Goal: Contribute content: Contribute content

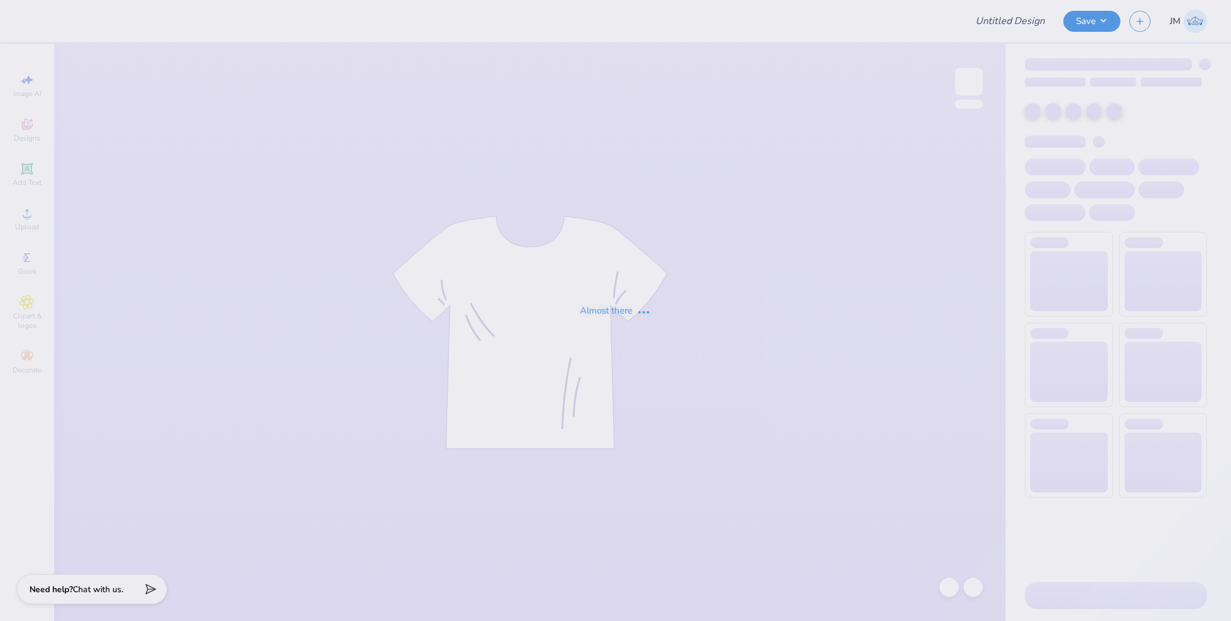
type input "[PERSON_NAME] : [US_STATE][GEOGRAPHIC_DATA]"
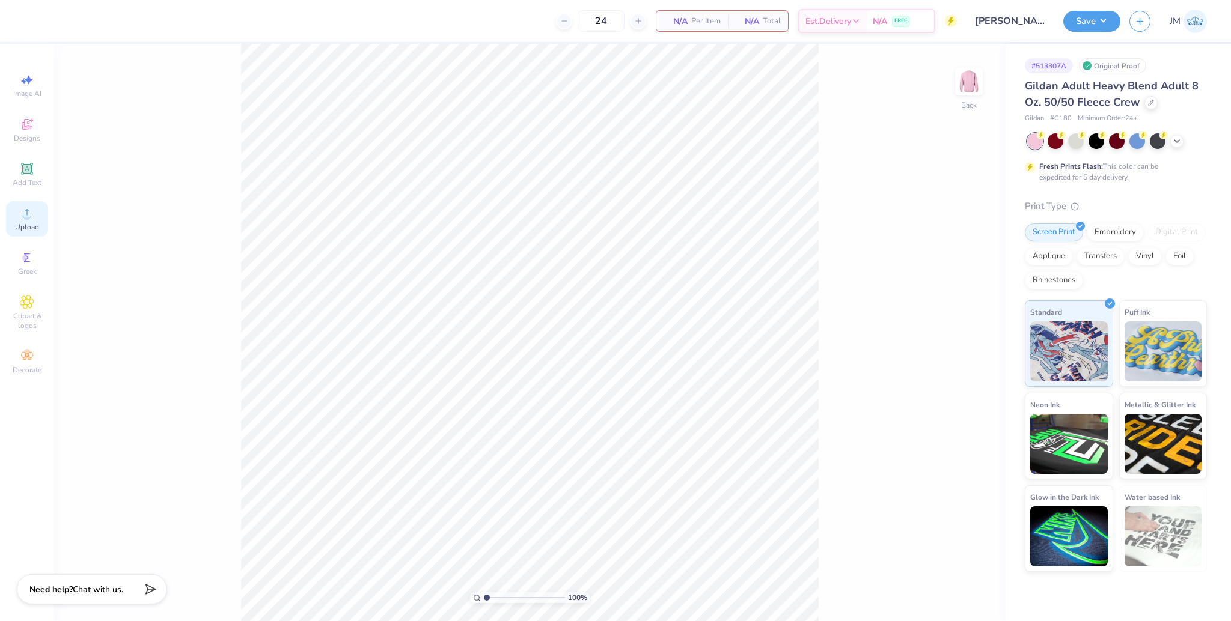
click at [36, 217] on div "Upload" at bounding box center [27, 218] width 42 height 35
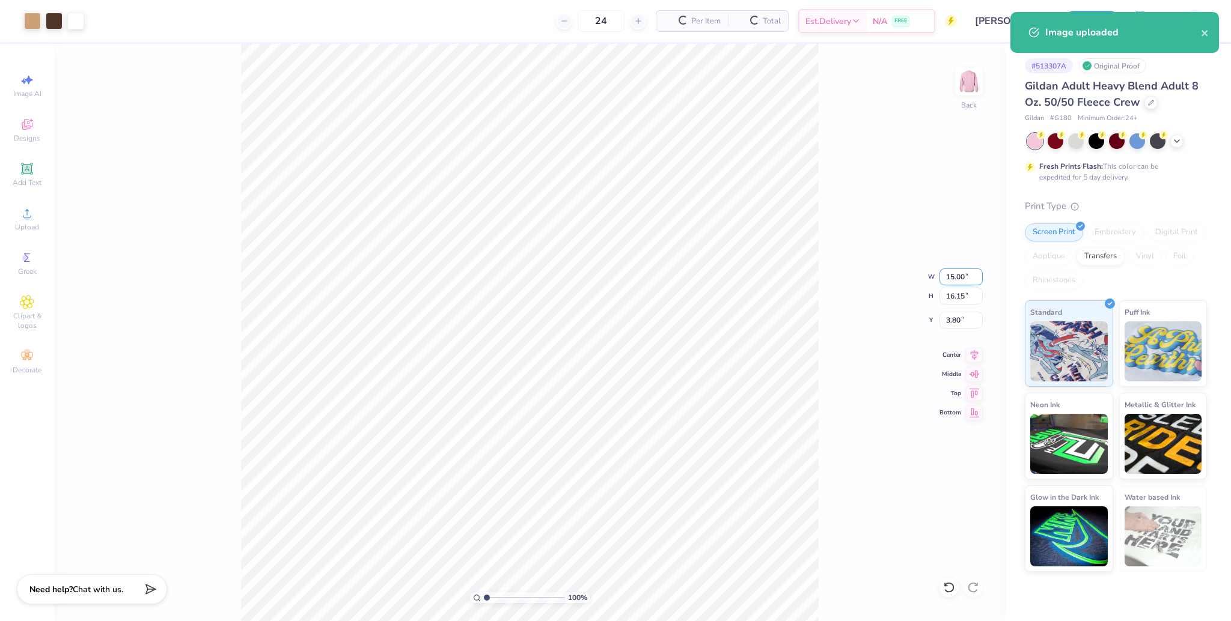
click at [946, 275] on input "15.00" at bounding box center [960, 277] width 43 height 17
type input "10.00"
type input "10.77"
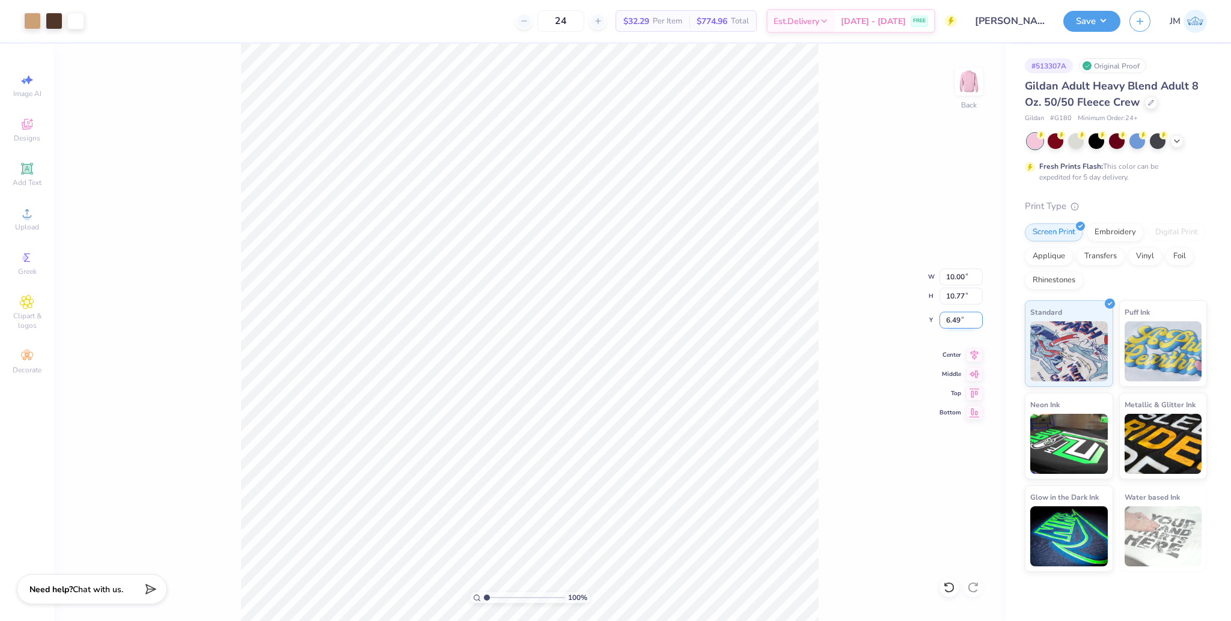
click at [950, 318] on input "6.49" at bounding box center [960, 320] width 43 height 17
type input "3.00"
click at [974, 352] on icon at bounding box center [974, 353] width 17 height 14
click at [1089, 28] on button "Save" at bounding box center [1091, 19] width 57 height 21
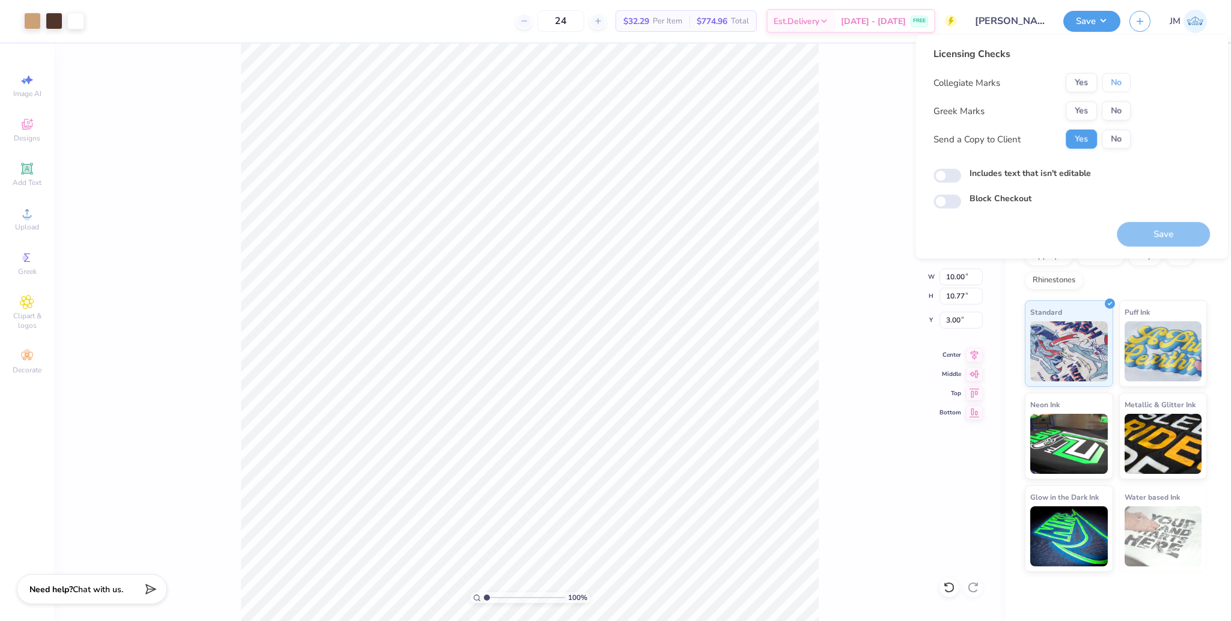
drag, startPoint x: 1110, startPoint y: 79, endPoint x: 1095, endPoint y: 99, distance: 24.4
click at [1109, 79] on button "No" at bounding box center [1116, 82] width 29 height 19
click at [1079, 118] on button "Yes" at bounding box center [1080, 111] width 31 height 19
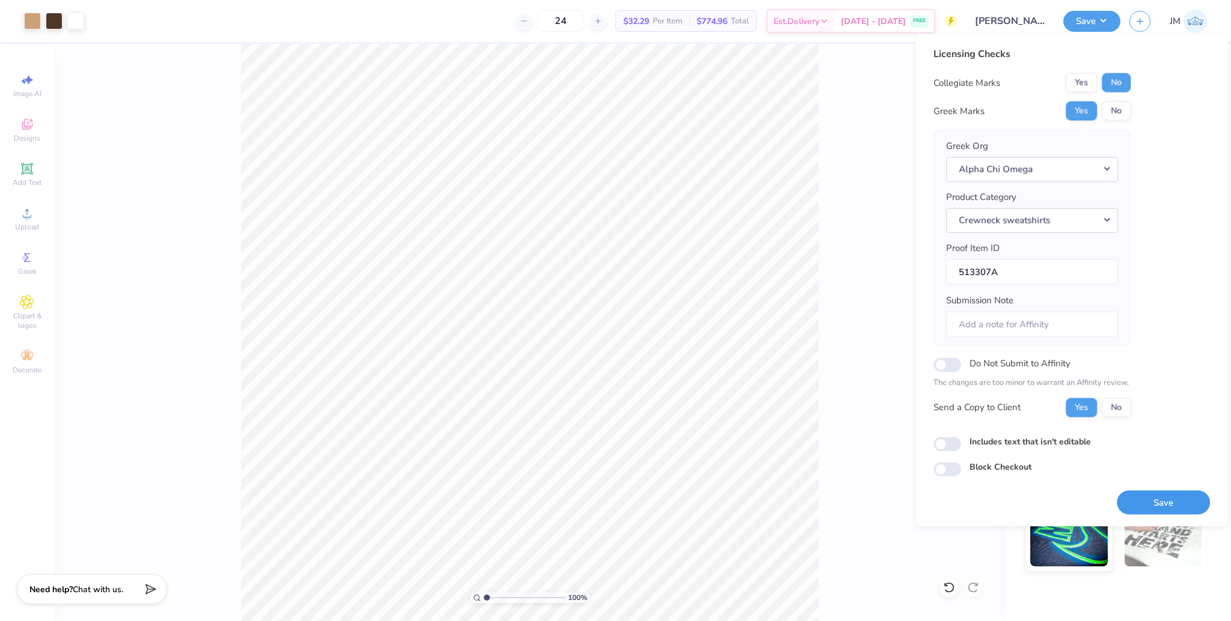
click at [1174, 500] on button "Save" at bounding box center [1163, 502] width 93 height 25
